Goal: Information Seeking & Learning: Compare options

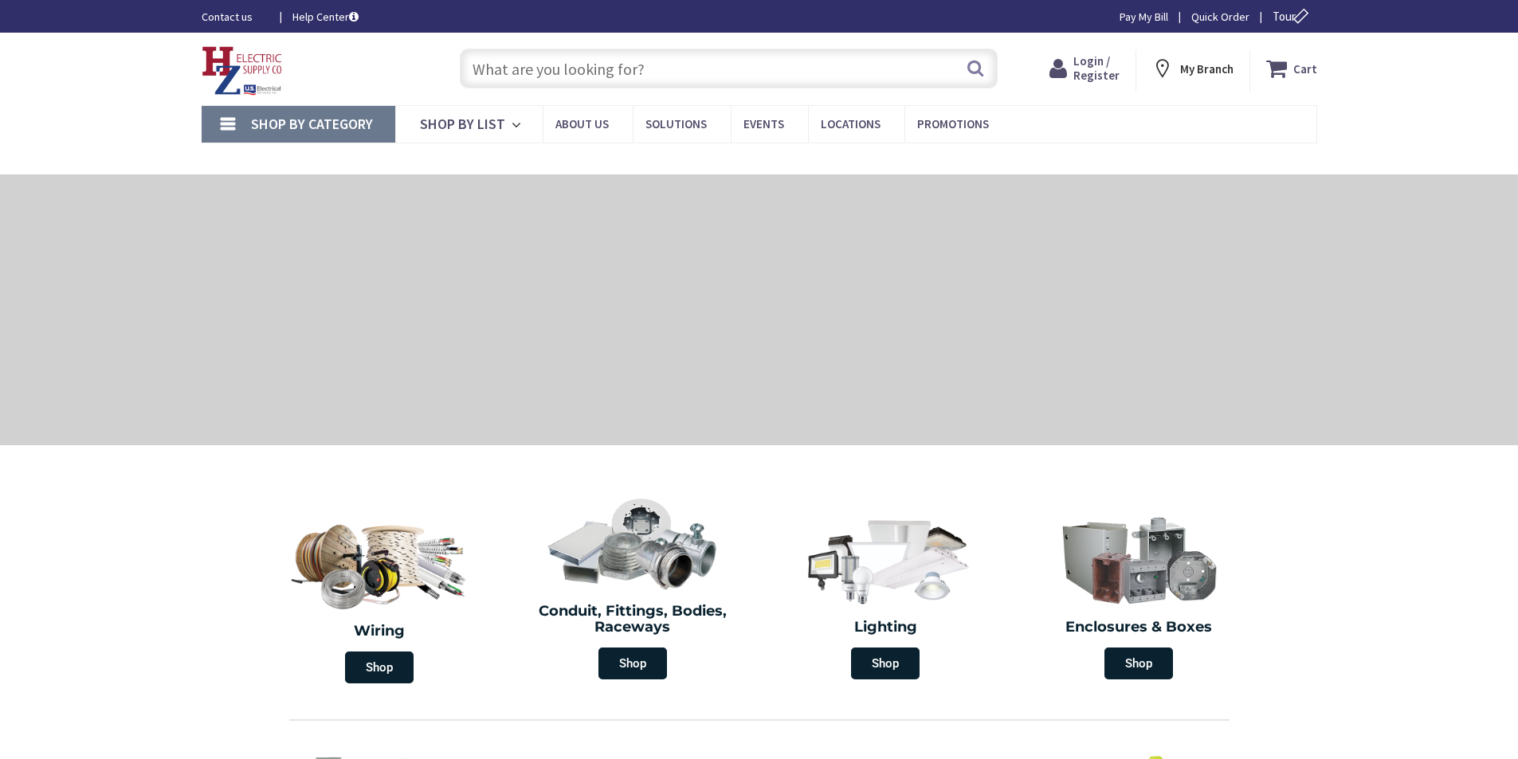
type input "Gazebo in [GEOGRAPHIC_DATA], [STREET_ADDRESS]"
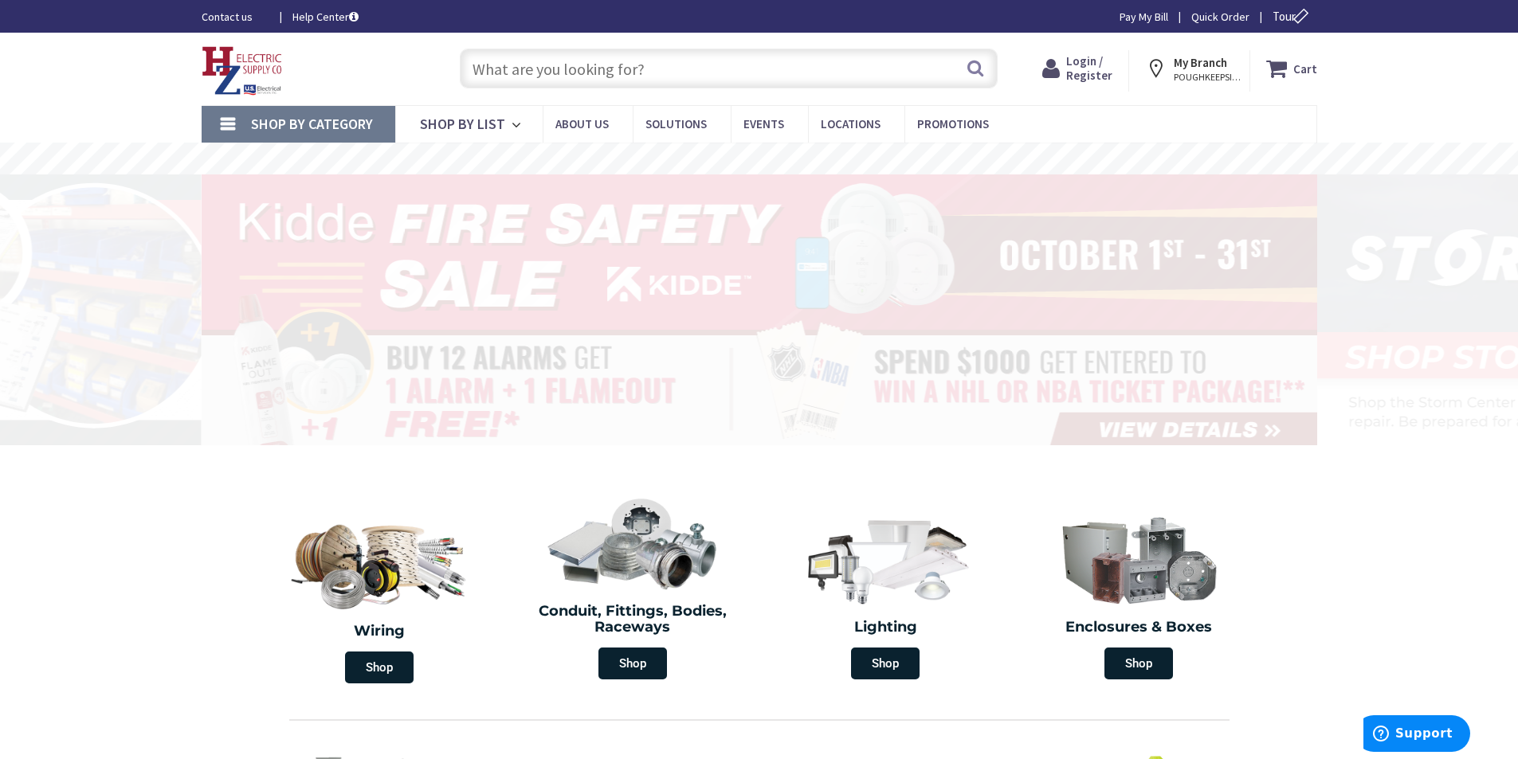
click at [618, 54] on input "text" at bounding box center [729, 69] width 538 height 40
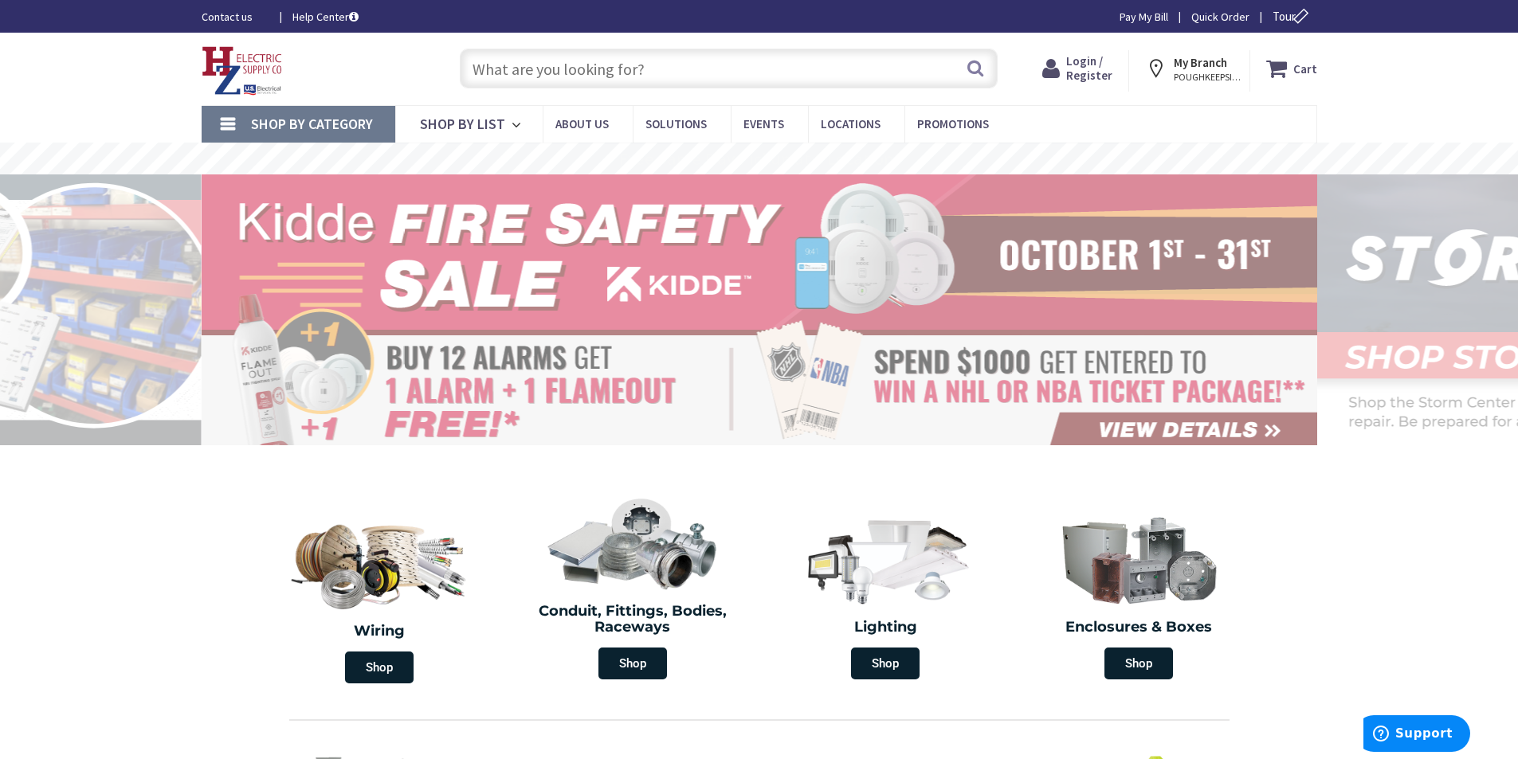
paste input "MUR200HRUL"
type input "MUR200HRUL"
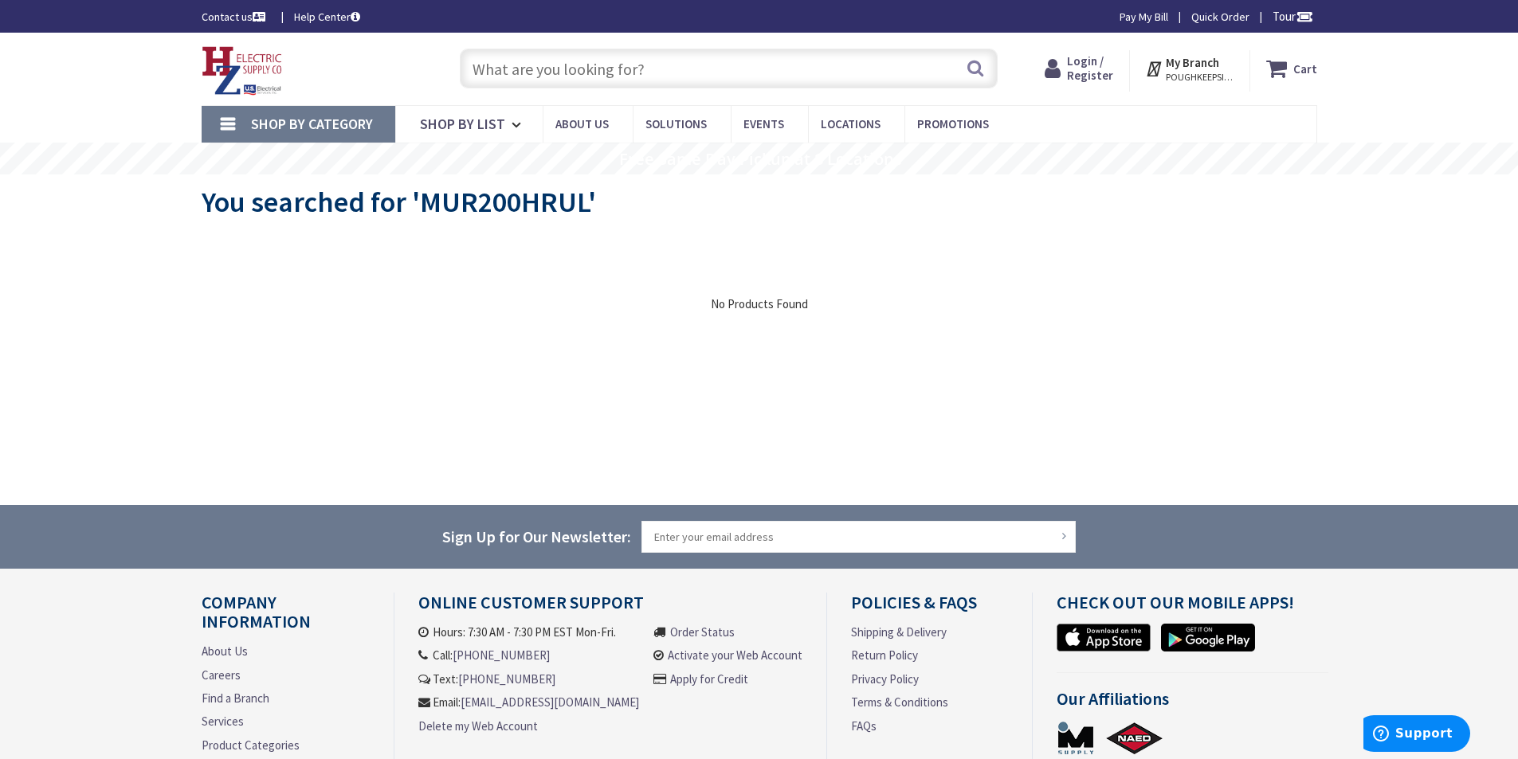
click at [661, 87] on input "text" at bounding box center [729, 69] width 538 height 40
paste input "OEM Model Generator Interlock Kit Hump Breaker Replacement Siemens, Murray and …"
type input "OEM Model Generator Interlock Kit Hump Breaker Replacement Siemens, Murray and …"
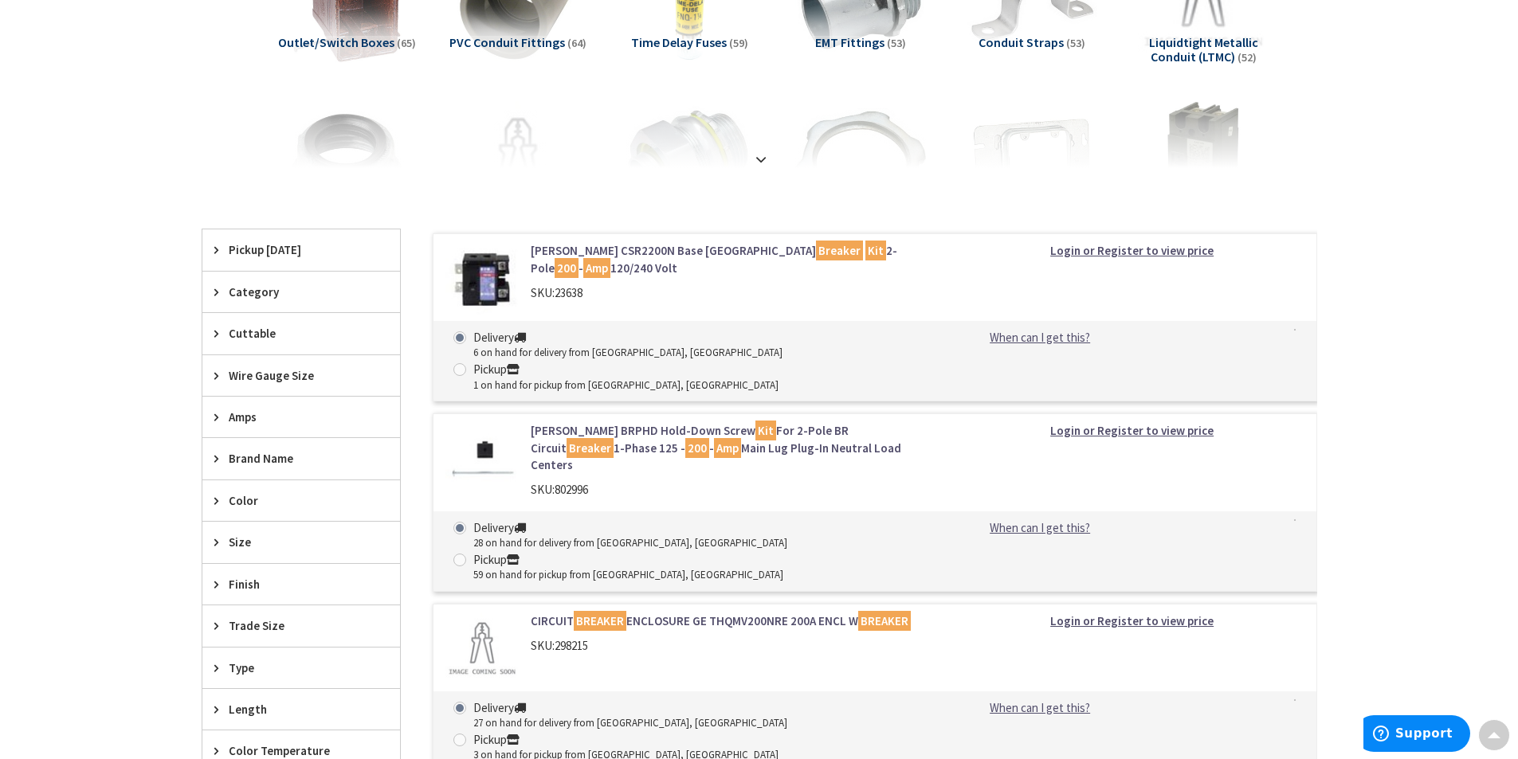
scroll to position [319, 0]
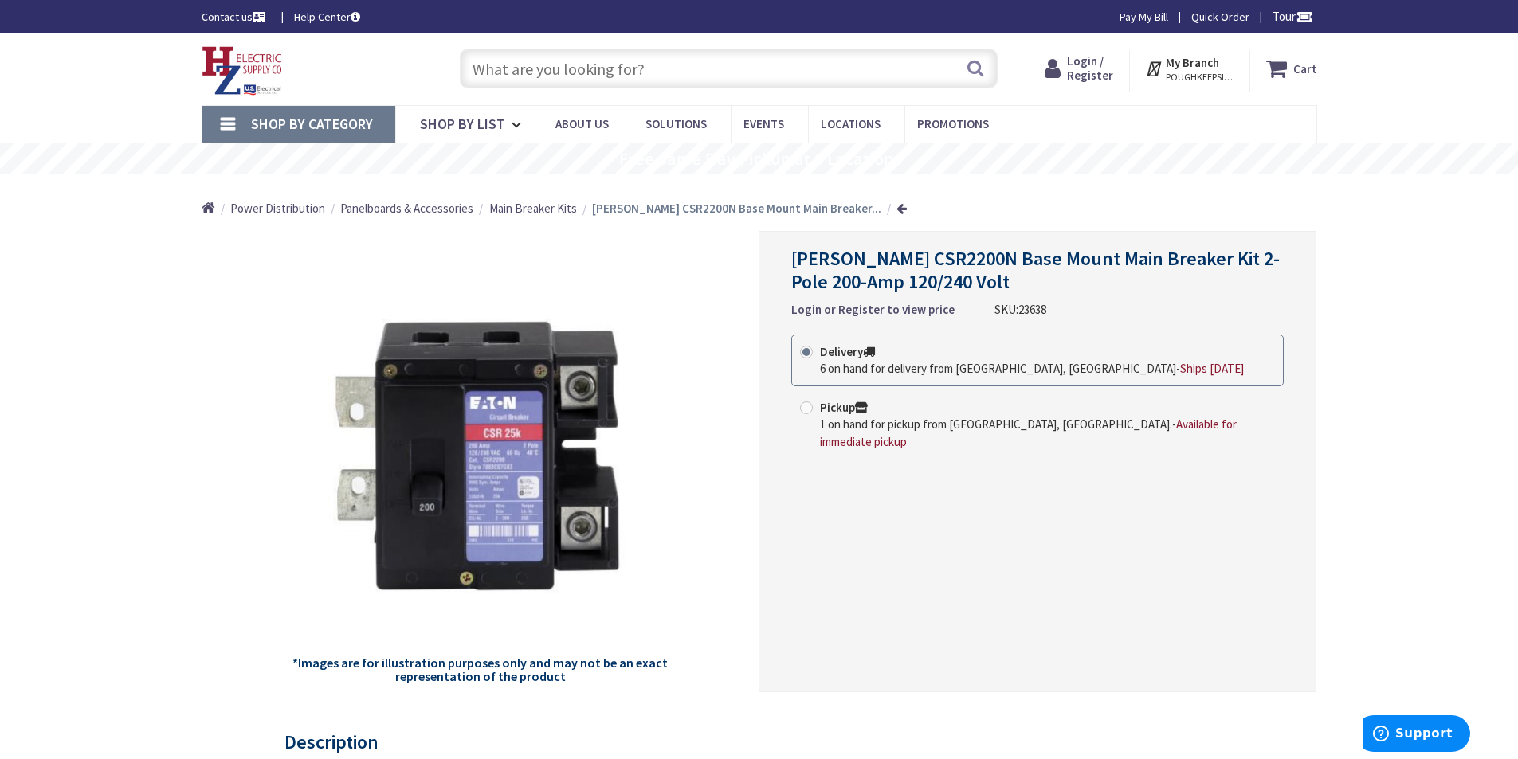
click at [710, 83] on input "text" at bounding box center [729, 69] width 538 height 40
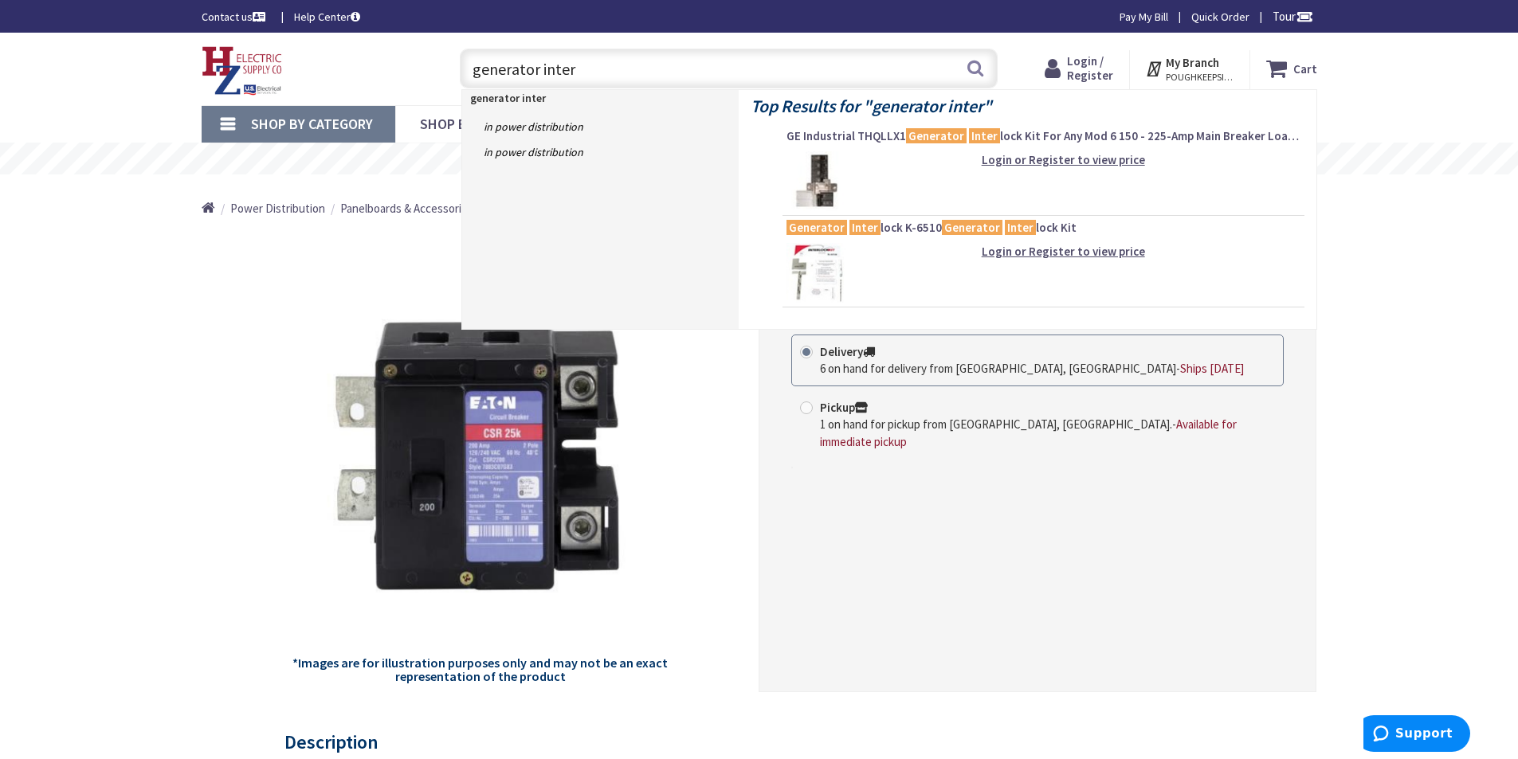
type input "generator inter"
click at [897, 141] on span "GE Industrial THQLLX1 Generator Inter lock Kit For Any Mod 6 150 - 225-Amp Main…" at bounding box center [1043, 136] width 514 height 16
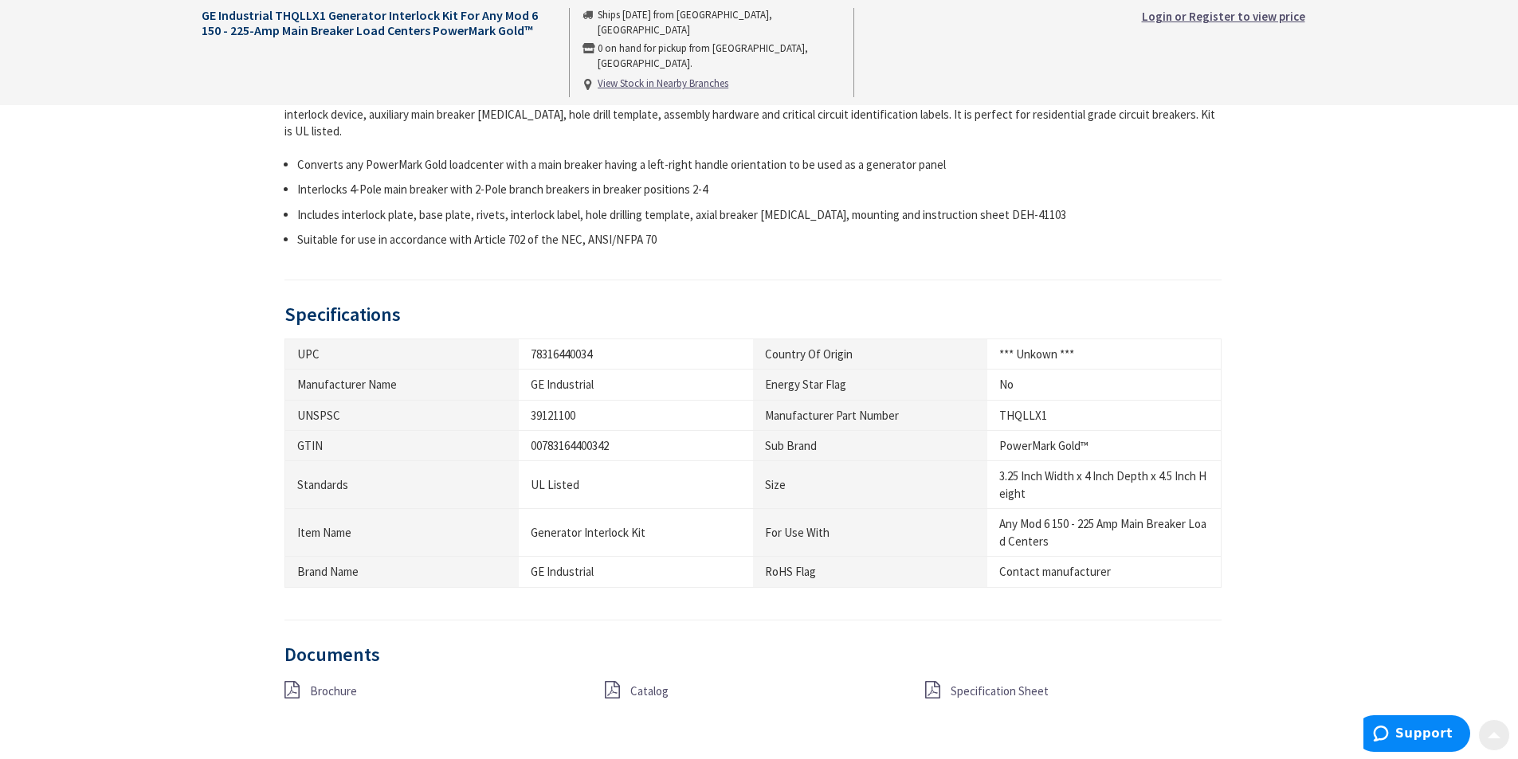
scroll to position [717, 0]
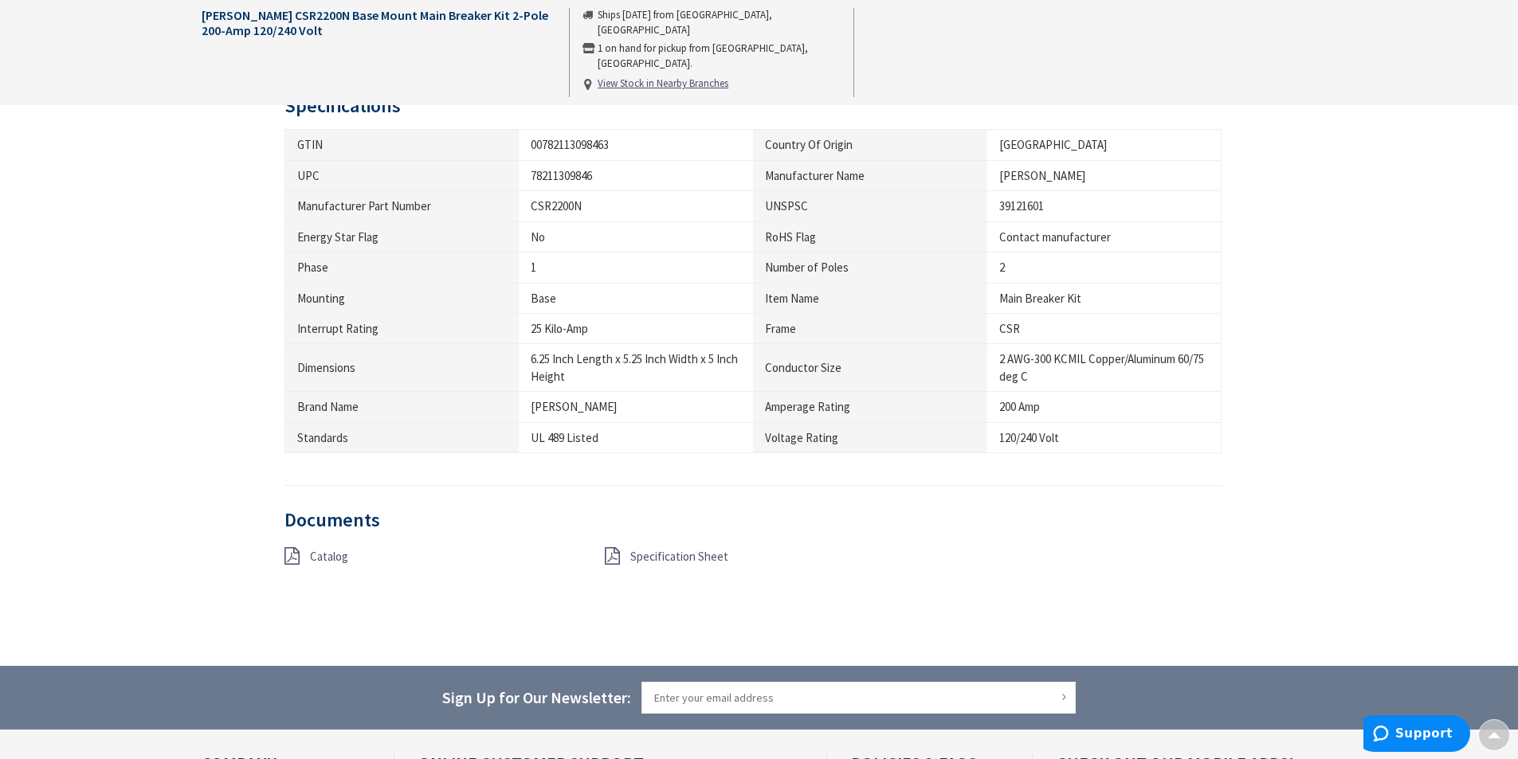
scroll to position [625, 0]
